Goal: Task Accomplishment & Management: Manage account settings

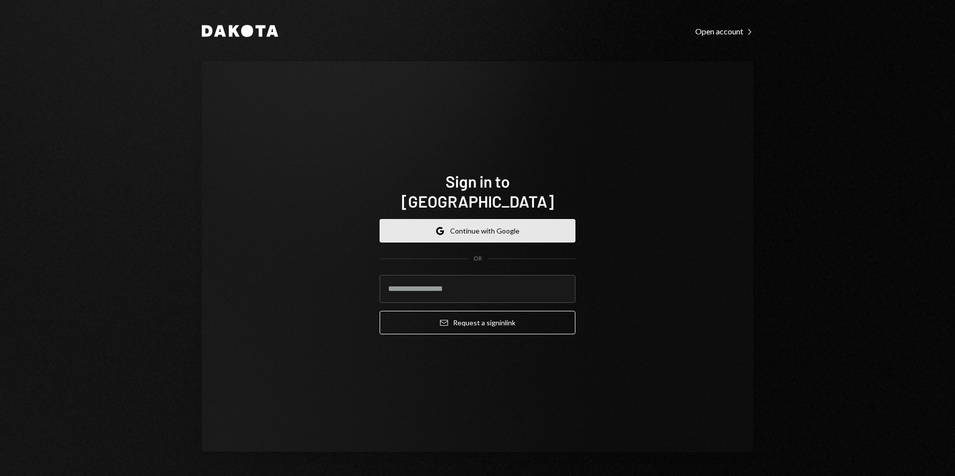
click at [535, 219] on button "Google Continue with Google" at bounding box center [478, 230] width 196 height 23
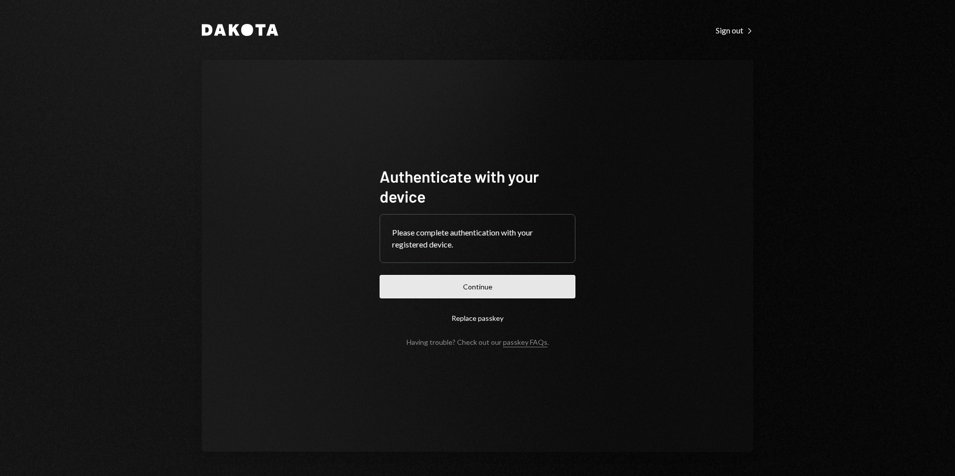
click at [501, 288] on button "Continue" at bounding box center [478, 286] width 196 height 23
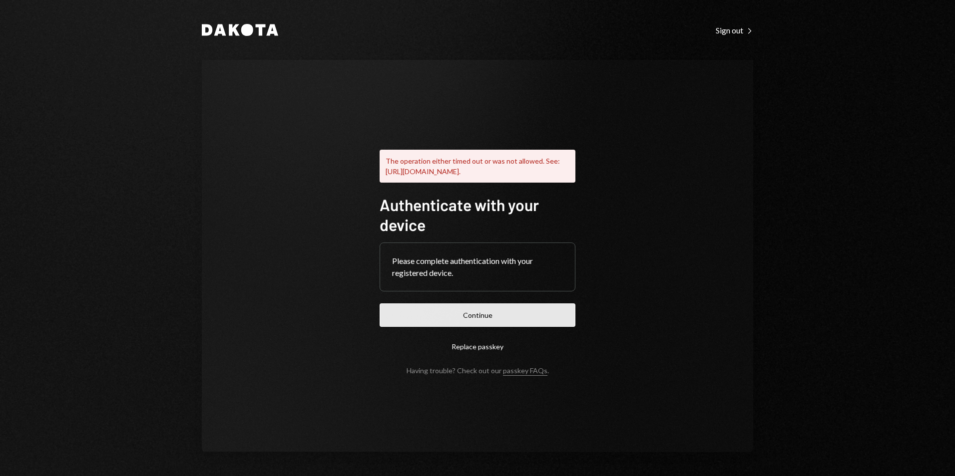
click at [476, 316] on button "Continue" at bounding box center [478, 315] width 196 height 23
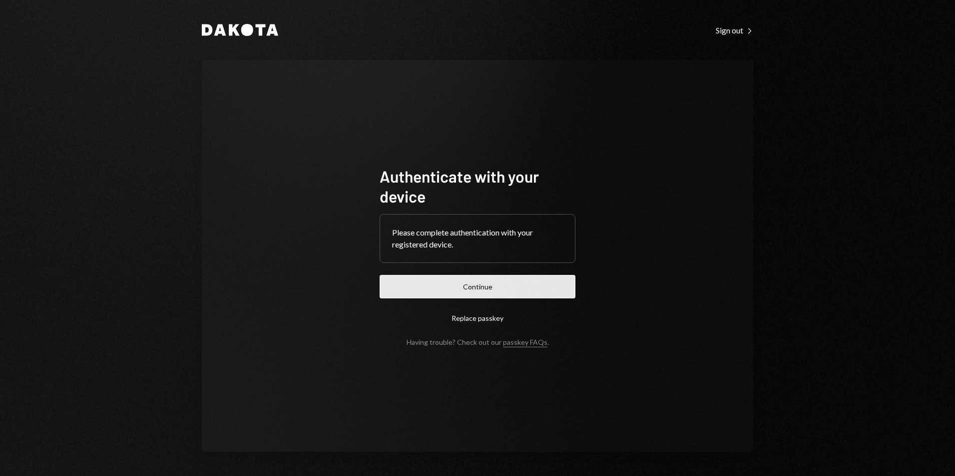
click at [547, 281] on button "Continue" at bounding box center [478, 286] width 196 height 23
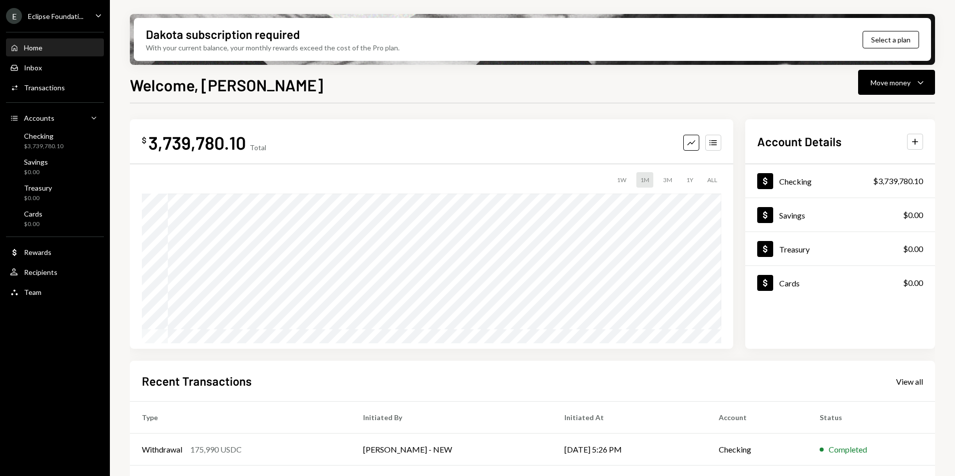
click at [65, 13] on div "Eclipse Foundati..." at bounding box center [55, 16] width 55 height 8
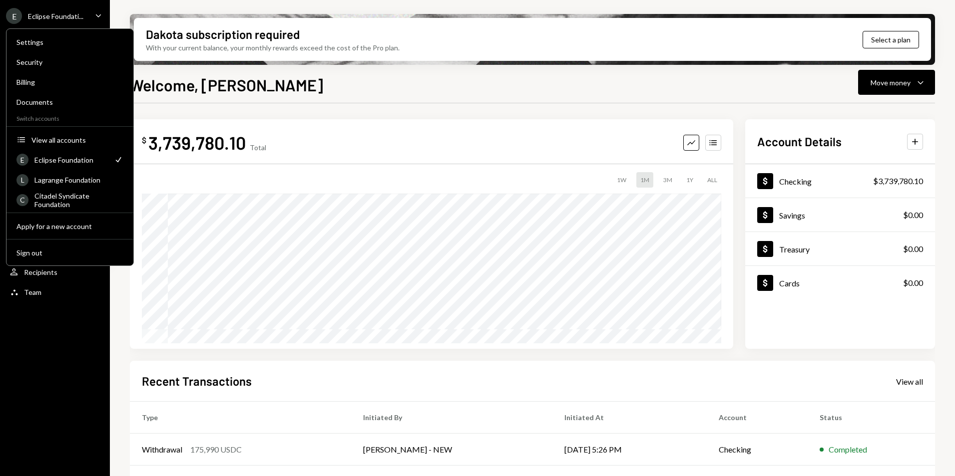
click at [71, 163] on div "Eclipse Foundation" at bounding box center [70, 160] width 73 height 8
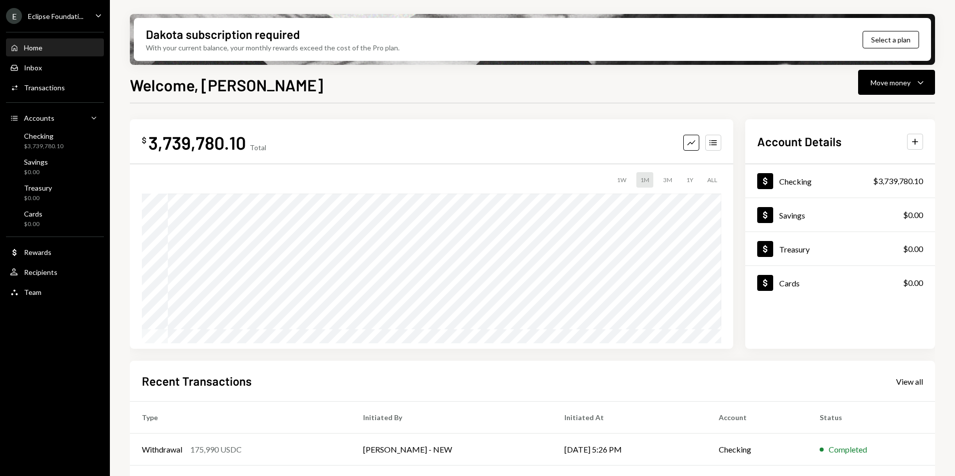
click at [279, 88] on div "Welcome, [PERSON_NAME] Move money Caret Down" at bounding box center [532, 84] width 805 height 22
click at [44, 67] on div "Inbox Inbox" at bounding box center [55, 67] width 90 height 9
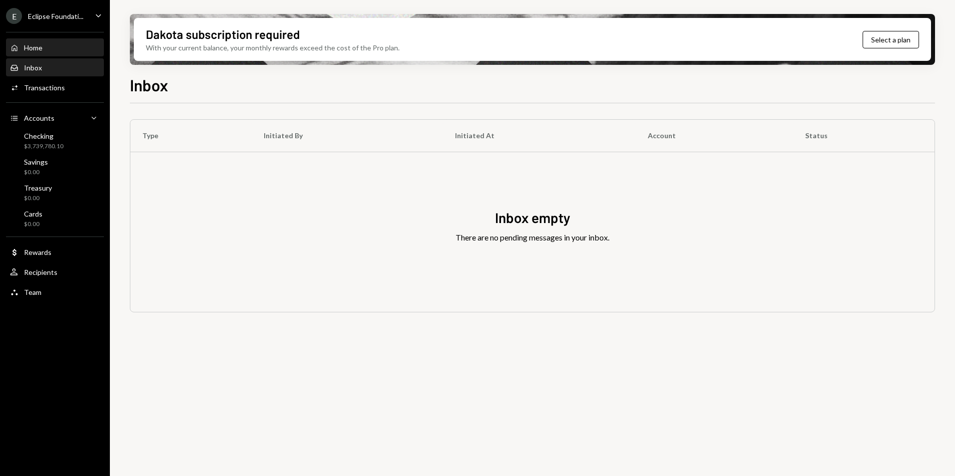
click at [43, 51] on div "Home Home" at bounding box center [55, 47] width 90 height 9
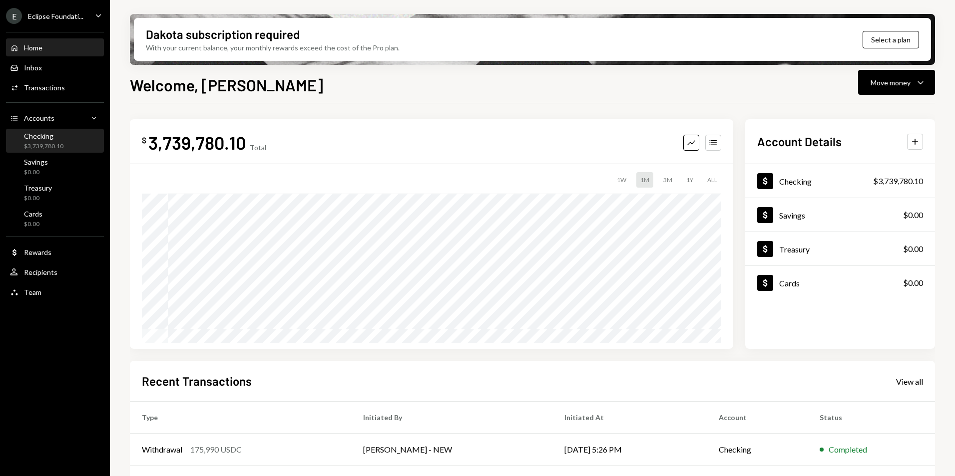
click at [52, 143] on div "$3,739,780.10" at bounding box center [43, 146] width 39 height 8
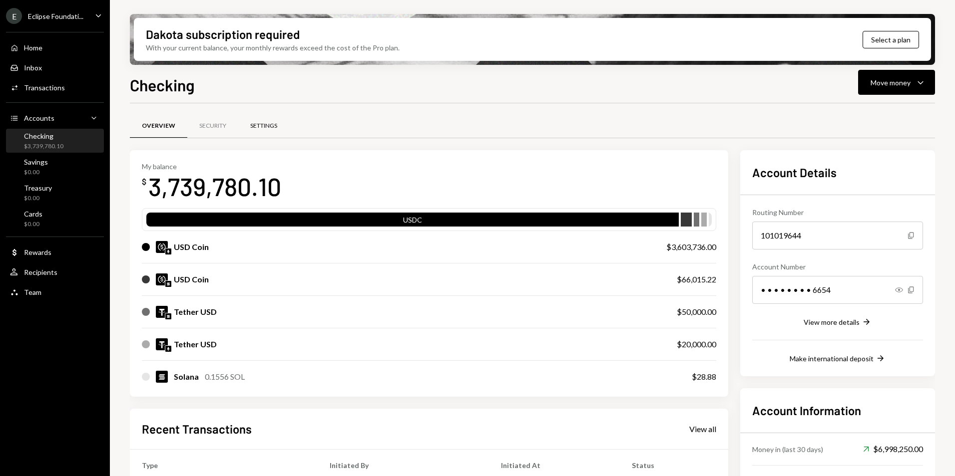
click at [277, 123] on div "Settings" at bounding box center [263, 126] width 27 height 8
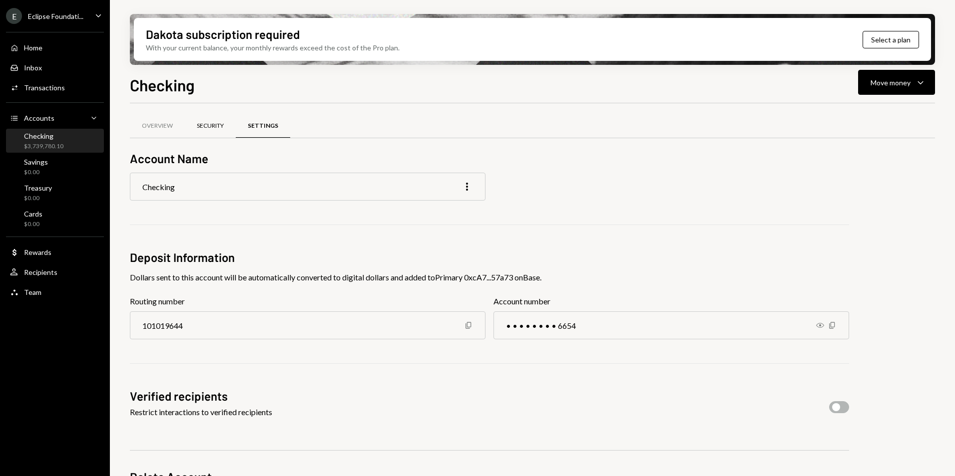
click at [219, 123] on div "Security" at bounding box center [210, 126] width 27 height 8
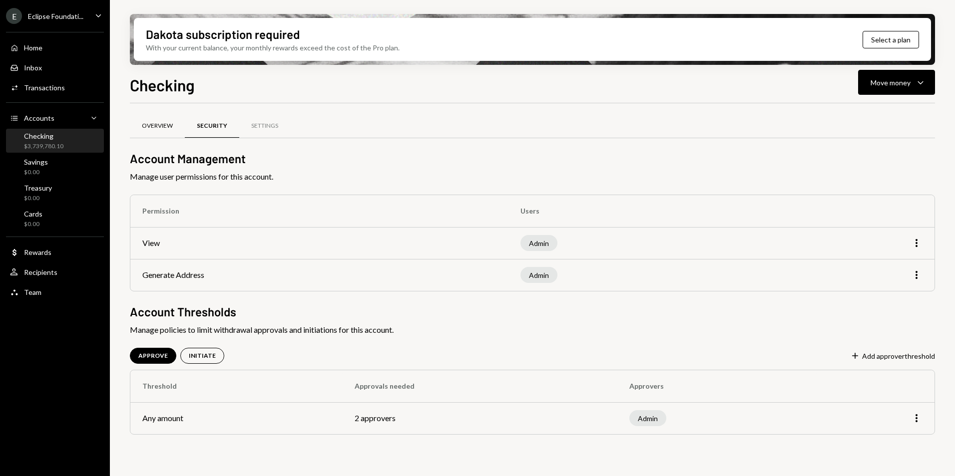
click at [165, 130] on div "Overview" at bounding box center [157, 126] width 55 height 24
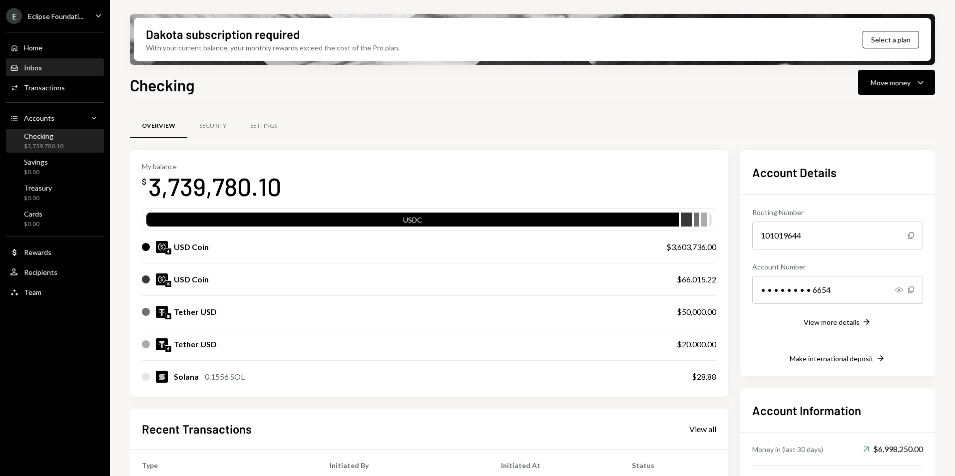
click at [42, 62] on div "Inbox Inbox" at bounding box center [55, 67] width 90 height 17
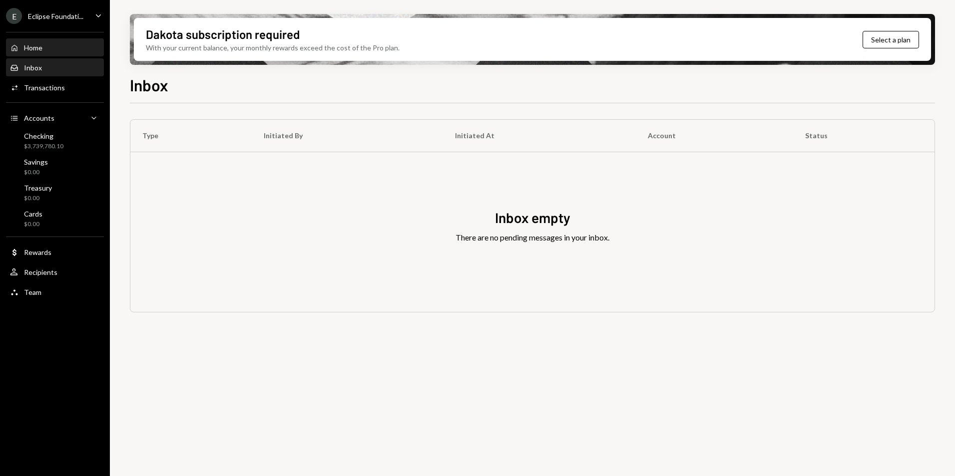
click at [44, 51] on div "Home Home" at bounding box center [55, 47] width 90 height 9
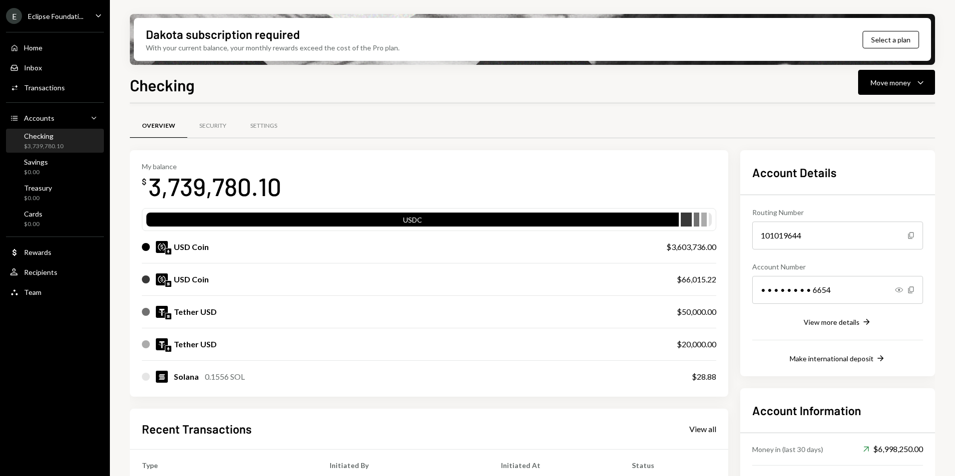
scroll to position [173, 0]
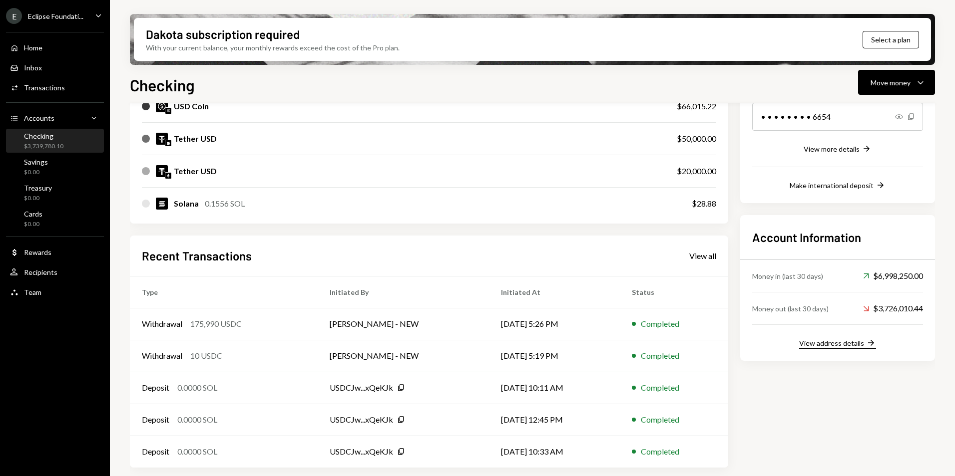
click at [838, 340] on div "View address details" at bounding box center [831, 343] width 65 height 8
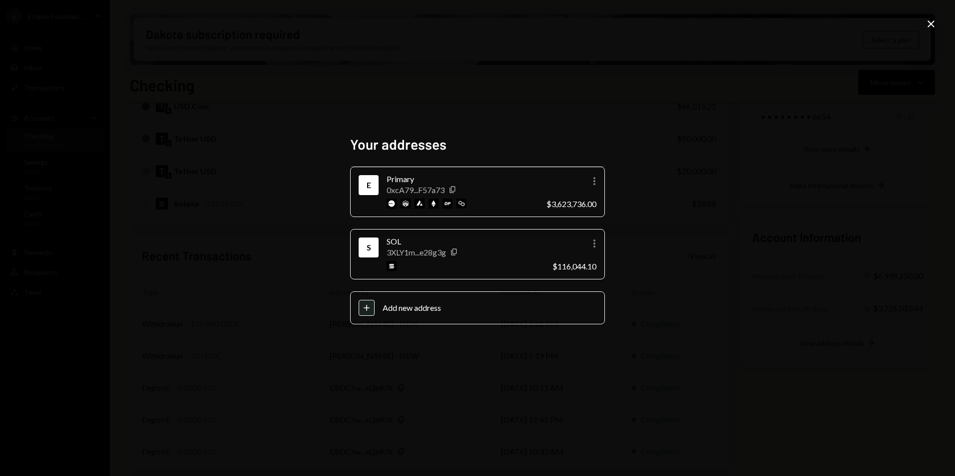
click at [511, 180] on div "Primary" at bounding box center [463, 179] width 152 height 12
click at [933, 23] on icon "Close" at bounding box center [931, 24] width 12 height 12
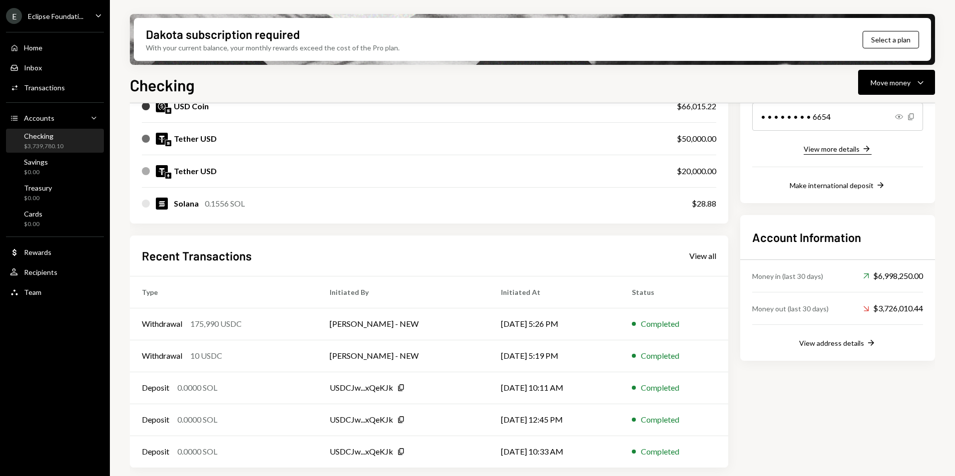
click at [849, 152] on div "View more details" at bounding box center [832, 149] width 56 height 8
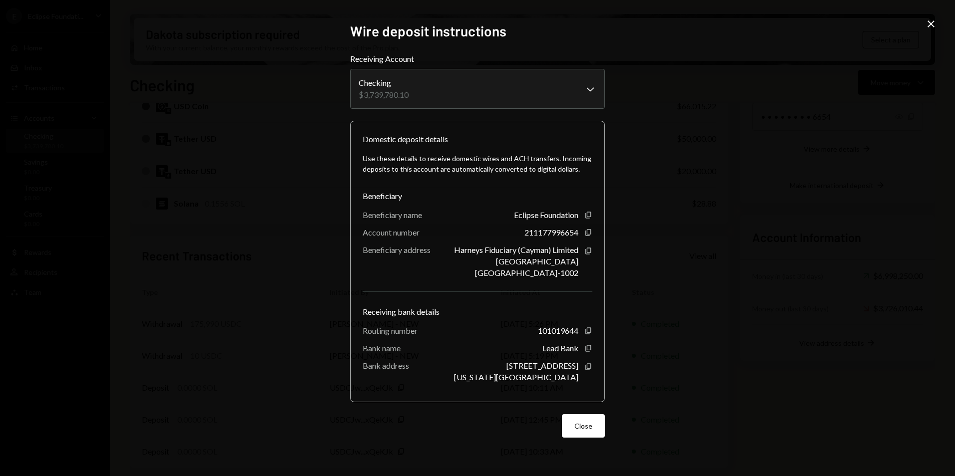
click at [934, 23] on icon "Close" at bounding box center [931, 24] width 12 height 12
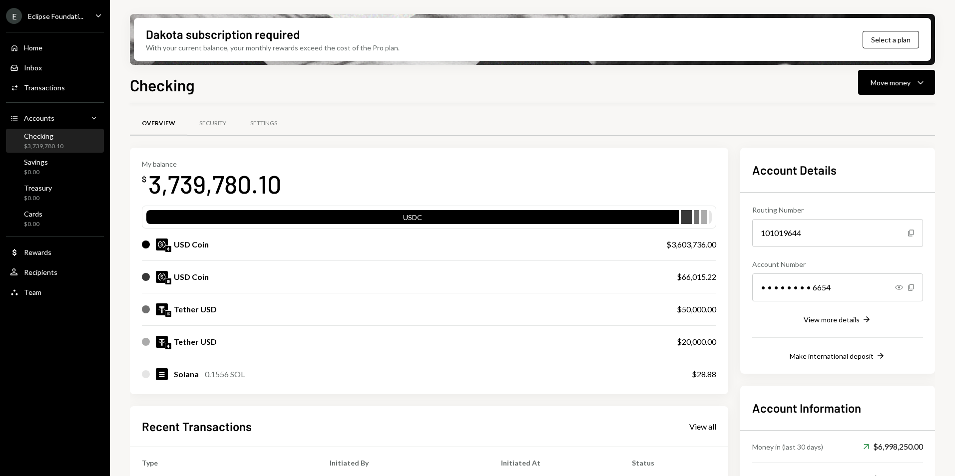
scroll to position [0, 0]
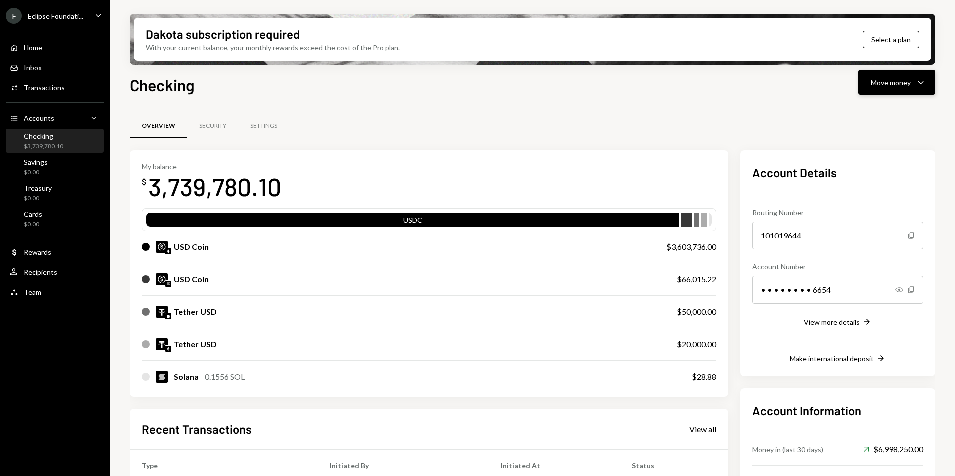
click at [875, 86] on div "Move money" at bounding box center [891, 82] width 40 height 10
click at [721, 125] on div "Overview Security Settings" at bounding box center [532, 125] width 805 height 25
click at [206, 125] on div "Security" at bounding box center [212, 126] width 27 height 8
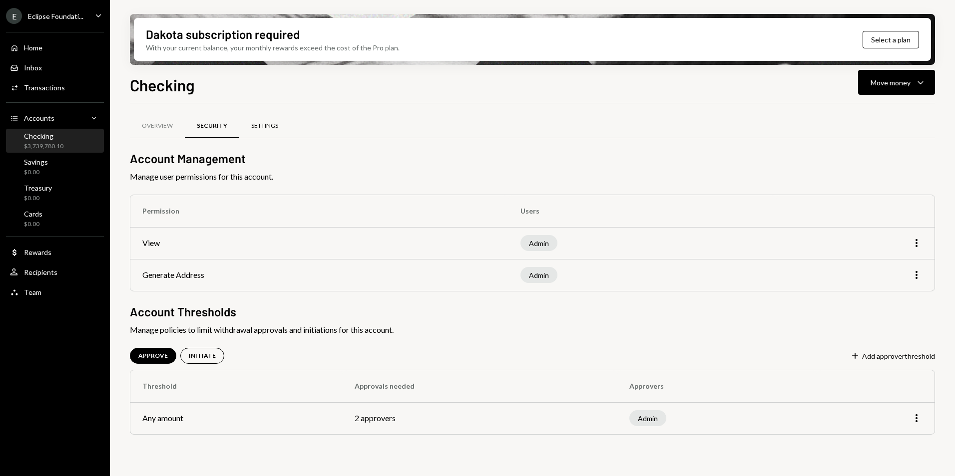
click at [279, 128] on div "Settings" at bounding box center [264, 126] width 51 height 24
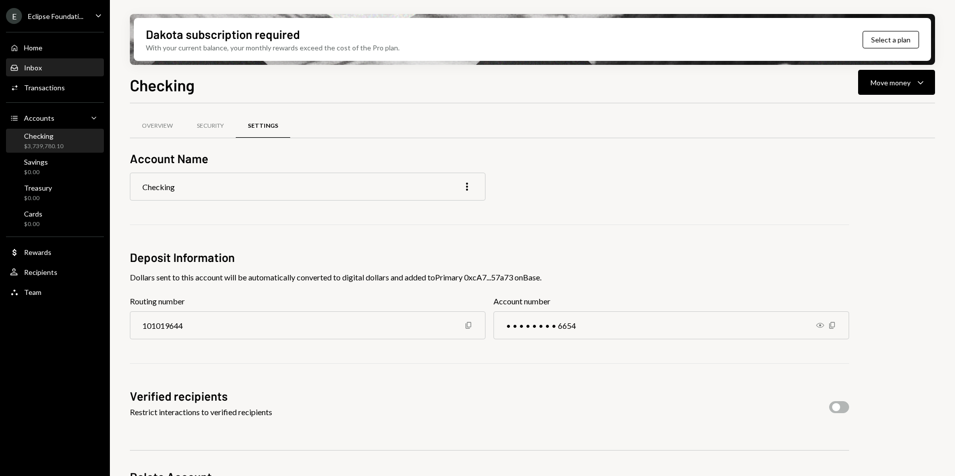
click at [57, 69] on div "Inbox Inbox" at bounding box center [55, 67] width 90 height 9
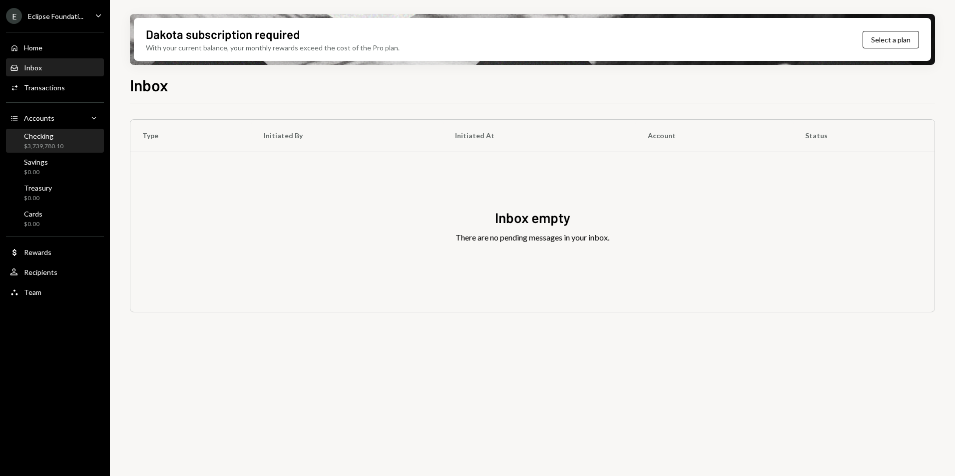
click at [52, 141] on div "Checking $3,739,780.10" at bounding box center [43, 141] width 39 height 19
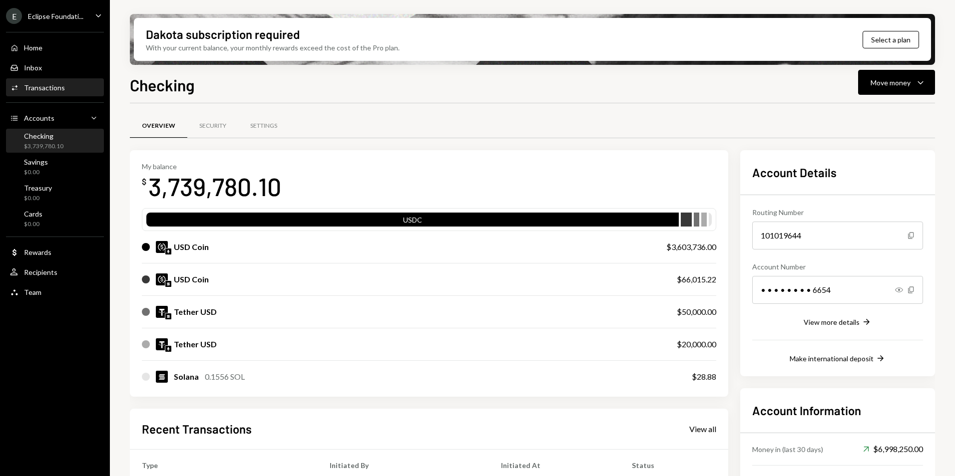
click at [45, 90] on div "Transactions" at bounding box center [44, 87] width 41 height 8
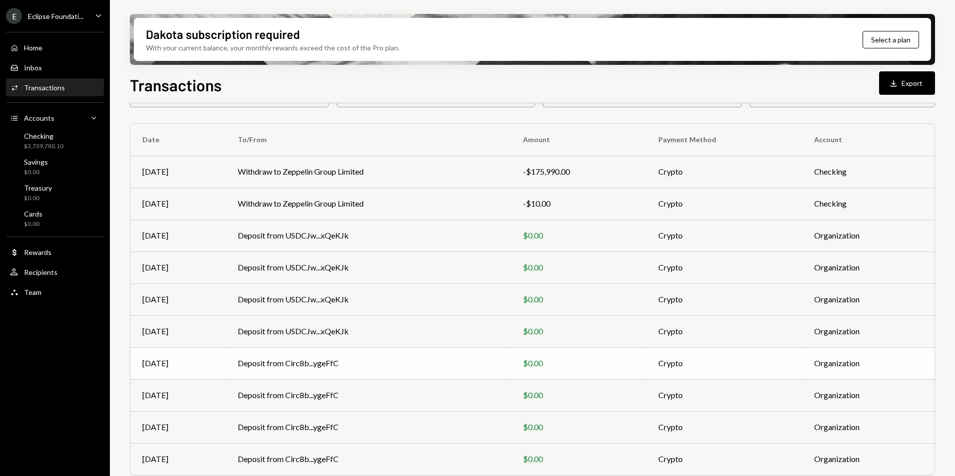
scroll to position [92, 0]
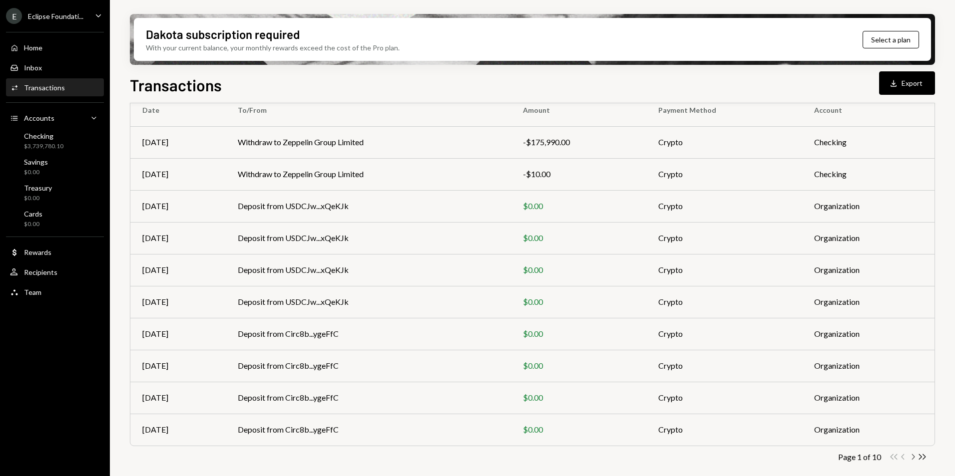
click at [914, 461] on icon "Chevron Right" at bounding box center [912, 457] width 9 height 9
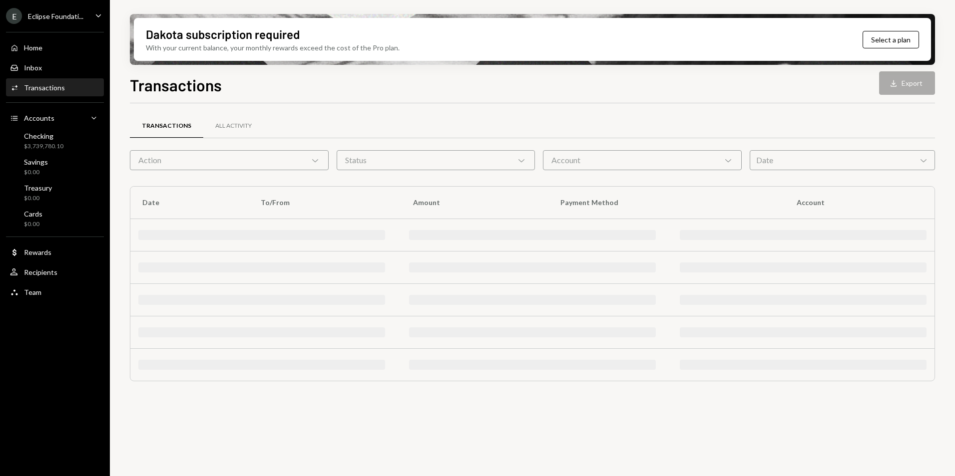
scroll to position [0, 0]
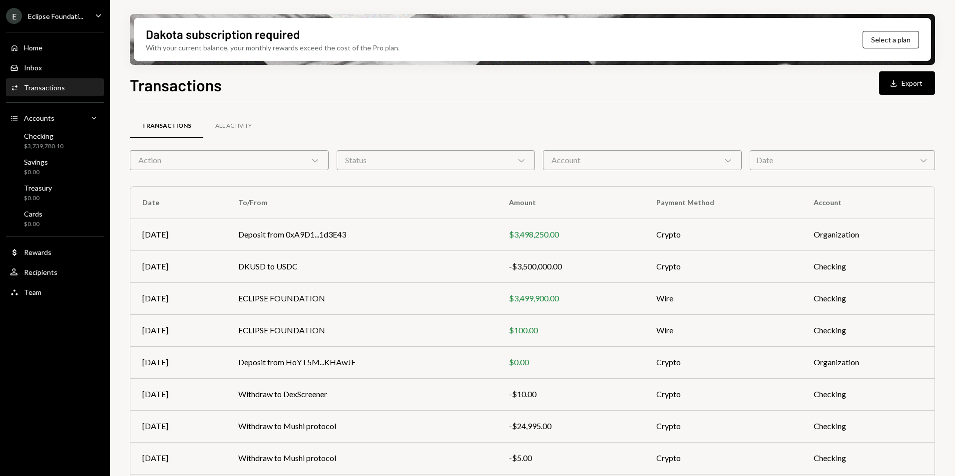
click at [915, 461] on td "Checking" at bounding box center [868, 459] width 133 height 32
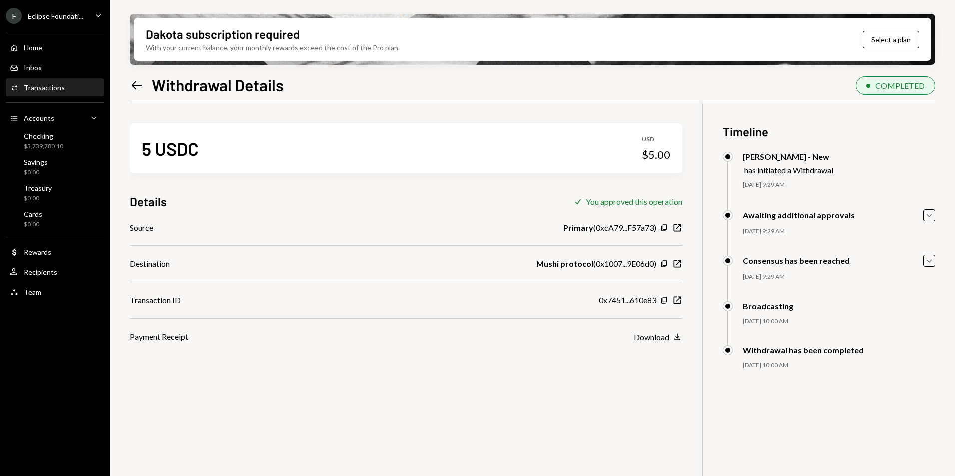
click at [139, 84] on icon "Left Arrow" at bounding box center [137, 85] width 14 height 14
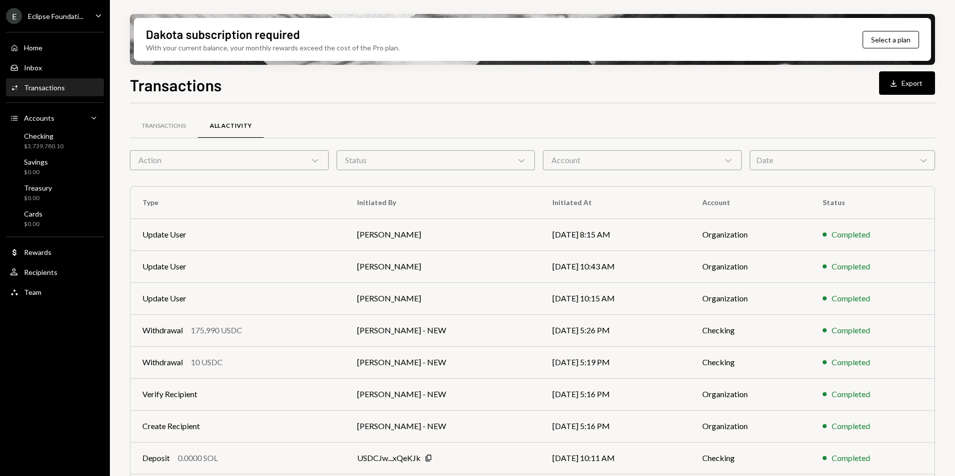
click at [788, 164] on div "Date Chevron Down" at bounding box center [842, 160] width 185 height 20
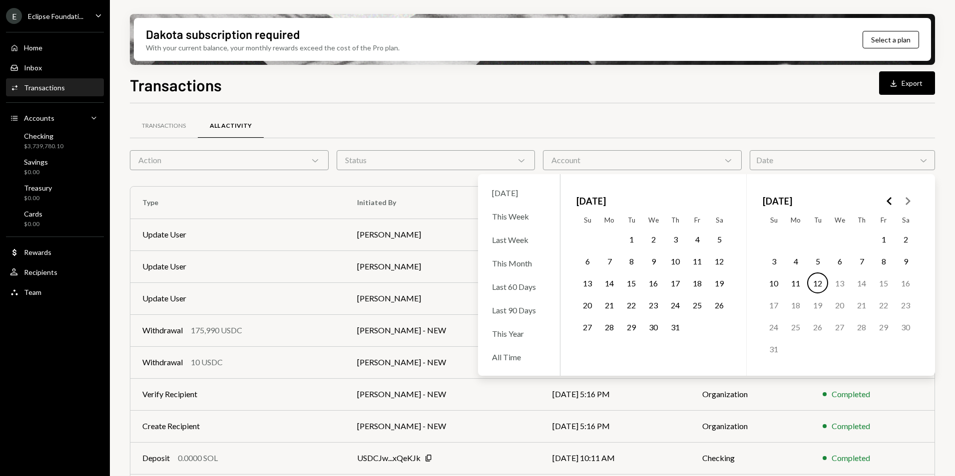
click at [635, 237] on button "1" at bounding box center [631, 239] width 21 height 21
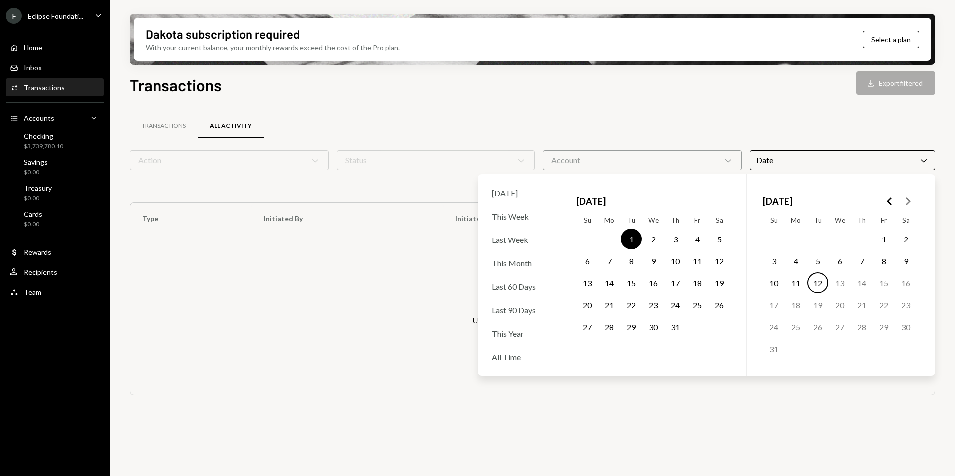
click at [634, 237] on button "1" at bounding box center [631, 239] width 21 height 21
click at [653, 134] on div "Transactions All Activity" at bounding box center [532, 125] width 805 height 25
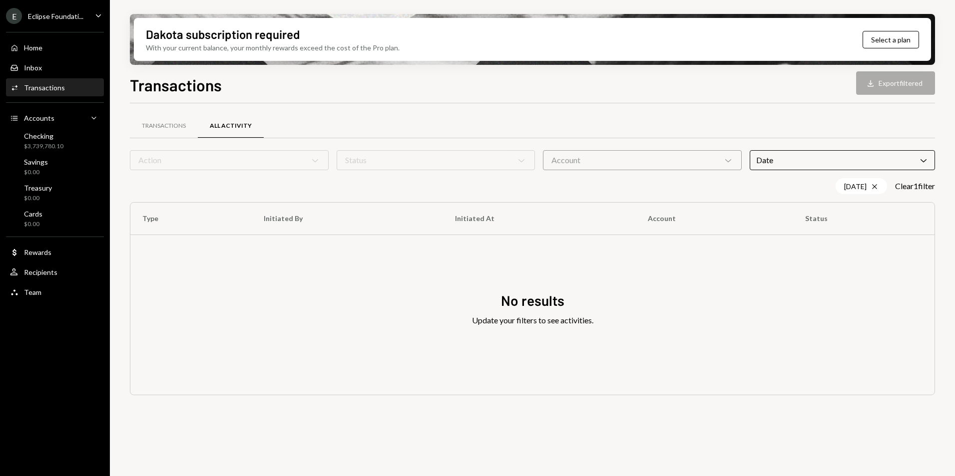
click at [793, 161] on div "Date Chevron Down" at bounding box center [842, 160] width 185 height 20
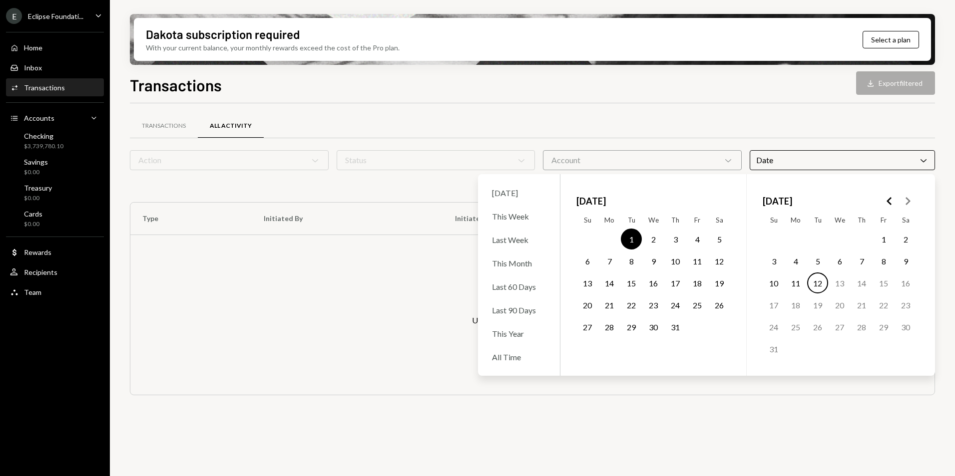
click at [630, 238] on button "1" at bounding box center [631, 239] width 21 height 21
click at [630, 239] on button "1" at bounding box center [631, 239] width 21 height 21
click at [651, 245] on button "2" at bounding box center [653, 239] width 21 height 21
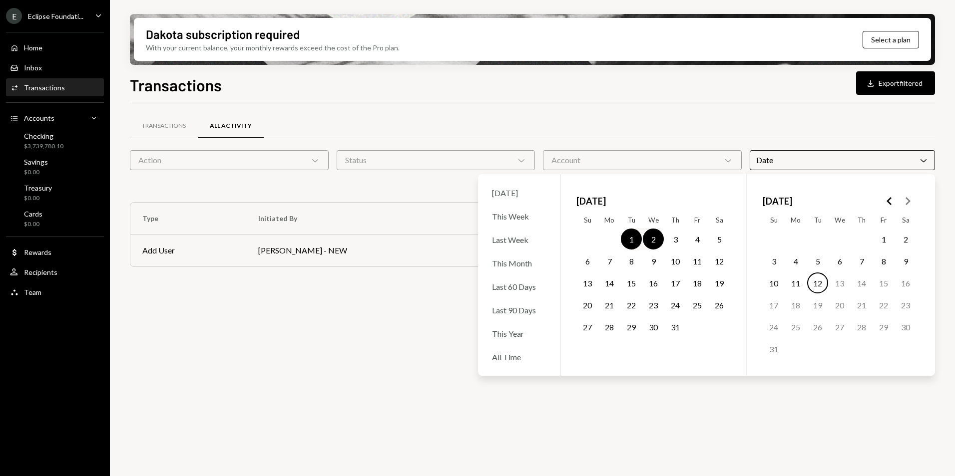
click at [373, 311] on div "Transactions All Activity Action Chevron Down Status Chevron Down Account Chevr…" at bounding box center [532, 295] width 805 height 385
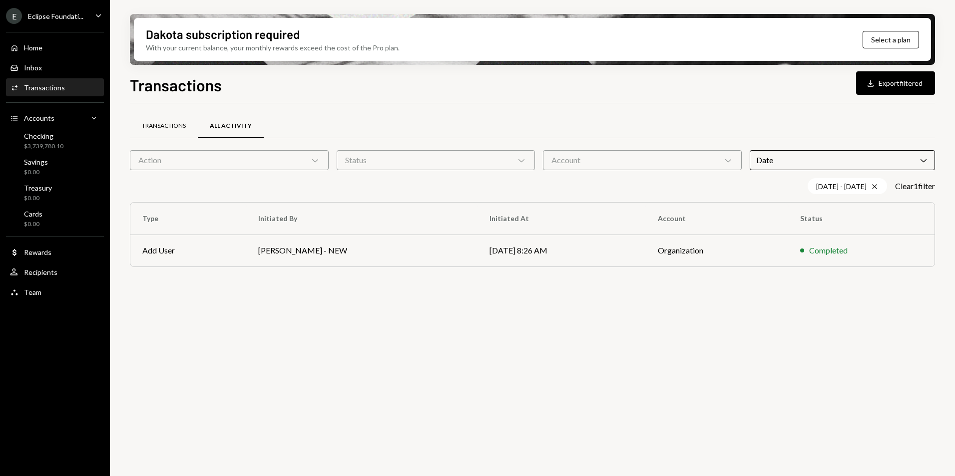
click at [161, 128] on div "Transactions" at bounding box center [164, 126] width 44 height 8
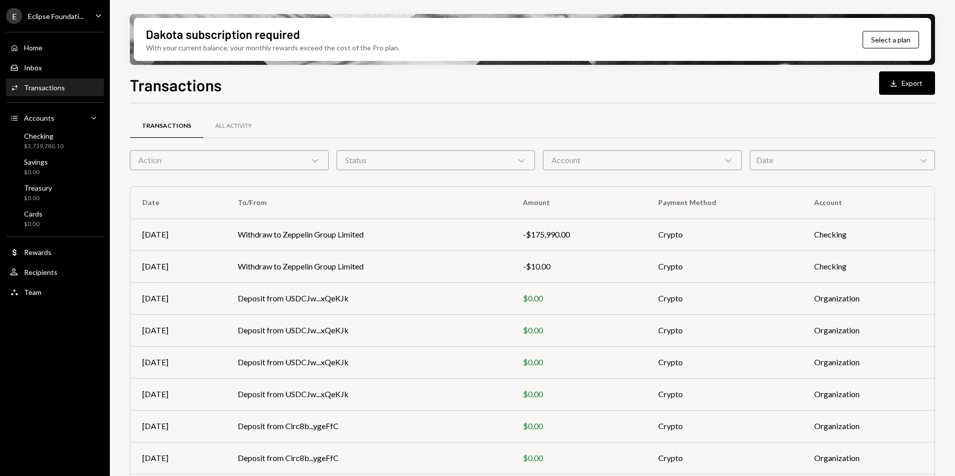
click at [769, 158] on div "Date Chevron Down" at bounding box center [842, 160] width 185 height 20
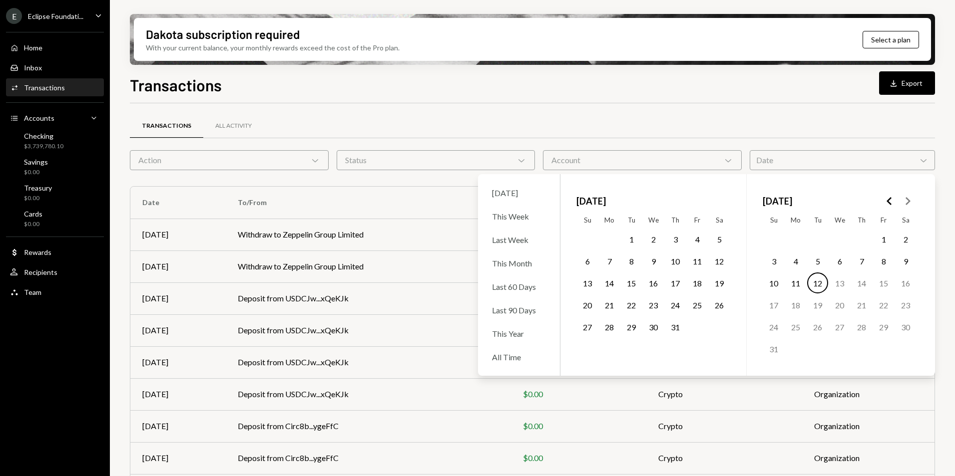
click at [651, 238] on button "2" at bounding box center [653, 239] width 21 height 21
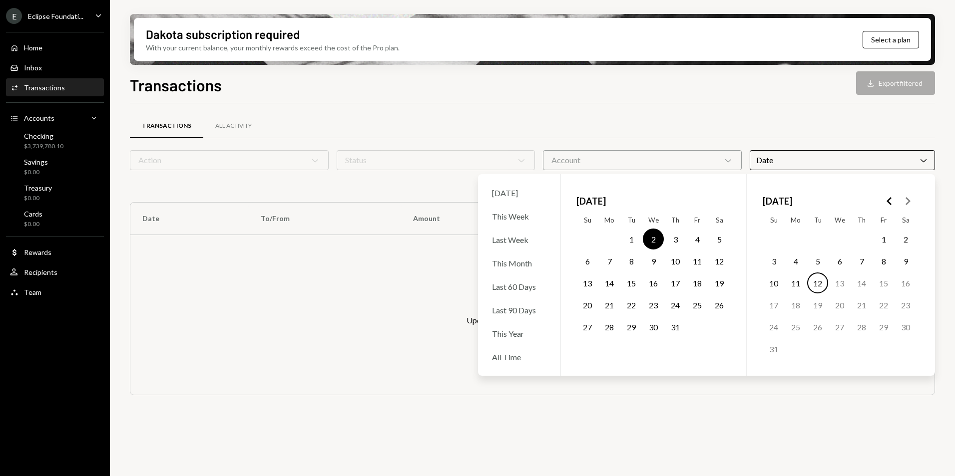
click at [652, 238] on button "2" at bounding box center [653, 239] width 21 height 21
click at [633, 241] on button "1" at bounding box center [631, 239] width 21 height 21
click at [681, 242] on button "3" at bounding box center [675, 239] width 21 height 21
click at [698, 242] on button "4" at bounding box center [697, 239] width 21 height 21
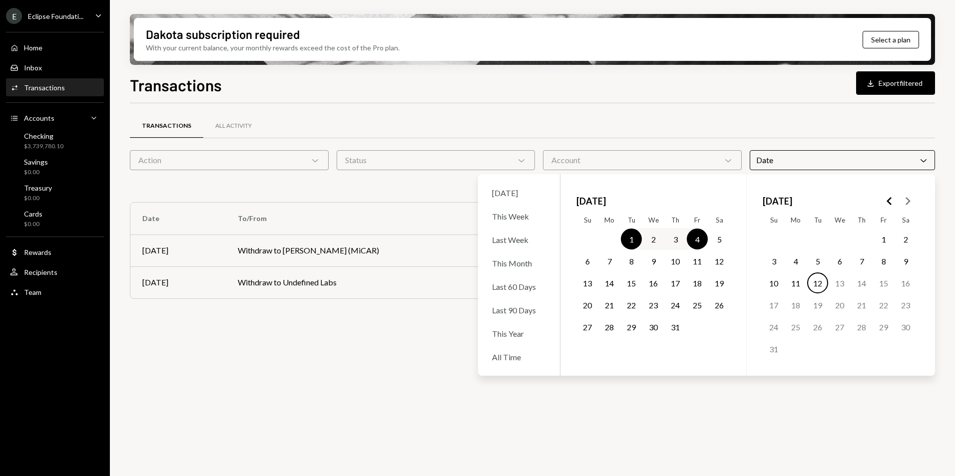
click at [471, 341] on div "Transactions All Activity Action Chevron Down Status Chevron Down Account Chevr…" at bounding box center [532, 295] width 805 height 385
